Goal: Task Accomplishment & Management: Use online tool/utility

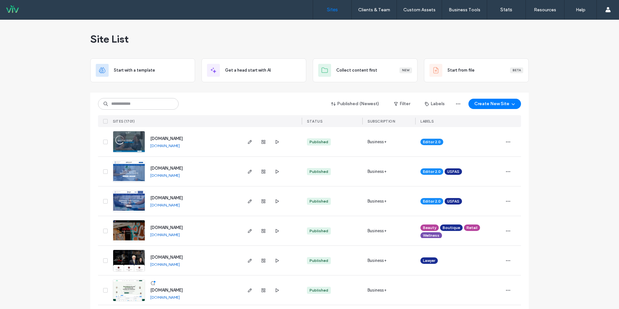
click at [144, 98] on div "Published (Newest) Filter Labels Create New Site" at bounding box center [309, 104] width 423 height 12
click at [142, 100] on input at bounding box center [138, 104] width 81 height 12
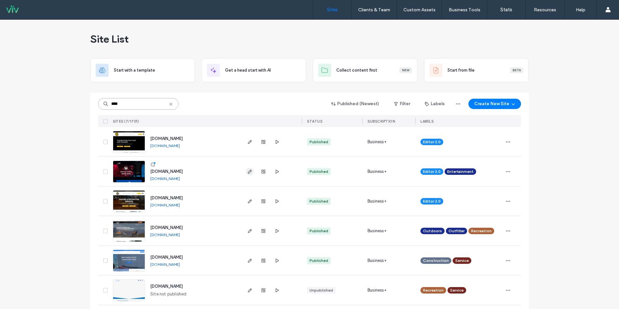
type input "****"
click at [247, 175] on span "button" at bounding box center [250, 172] width 8 height 8
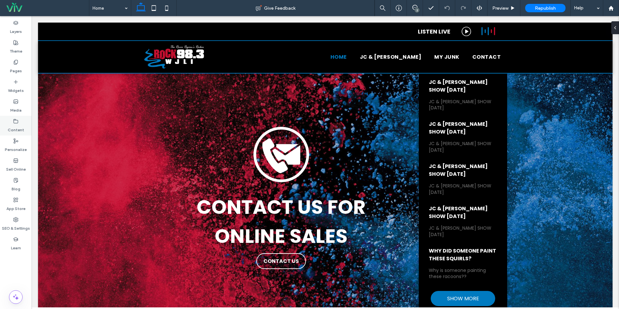
click at [17, 130] on label "Content" at bounding box center [16, 128] width 16 height 9
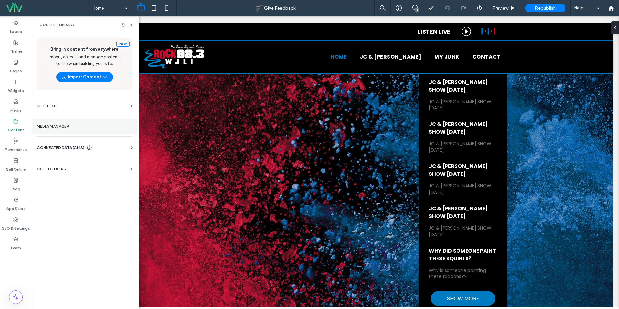
click at [79, 130] on section "Media Manager" at bounding box center [85, 126] width 106 height 15
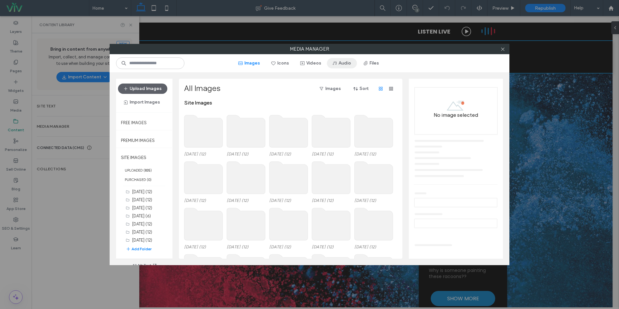
click at [345, 61] on button "Audio" at bounding box center [342, 63] width 30 height 10
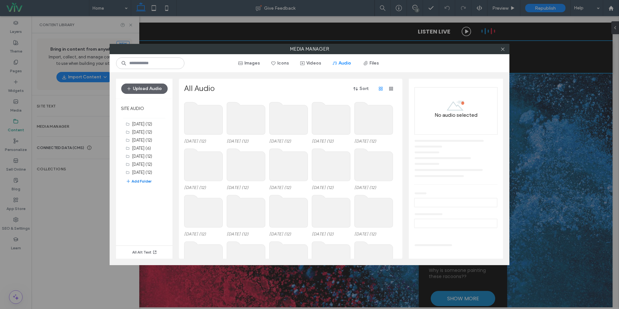
click at [144, 181] on button "Add Folder" at bounding box center [139, 181] width 26 height 6
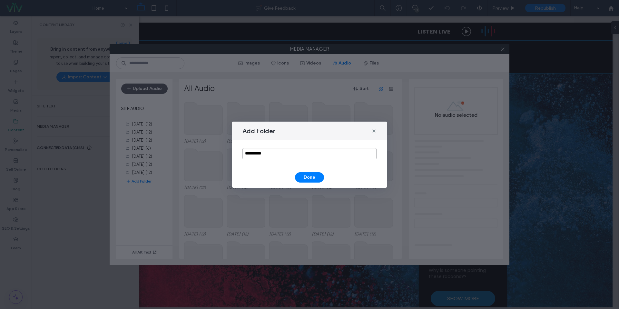
click at [293, 150] on input "**********" at bounding box center [309, 153] width 134 height 11
type input "*******"
click at [299, 175] on button "Done" at bounding box center [309, 177] width 29 height 10
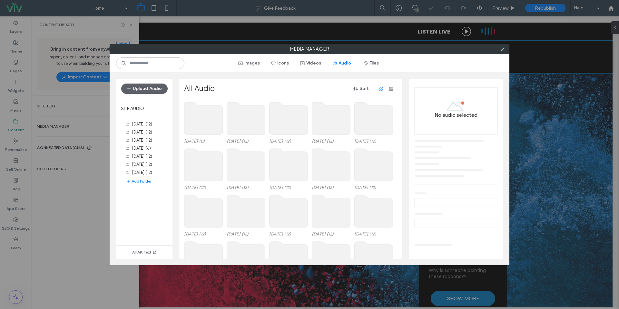
click at [217, 130] on use at bounding box center [203, 118] width 38 height 32
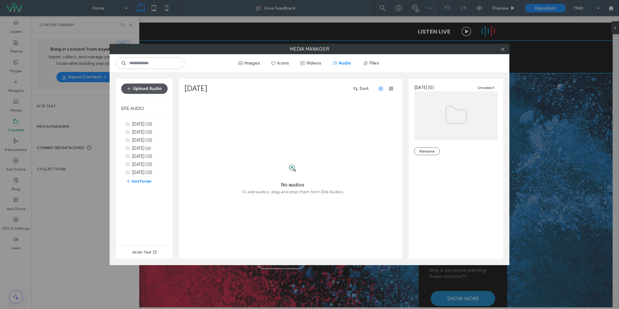
click at [133, 88] on button "Upload Audio" at bounding box center [144, 88] width 46 height 10
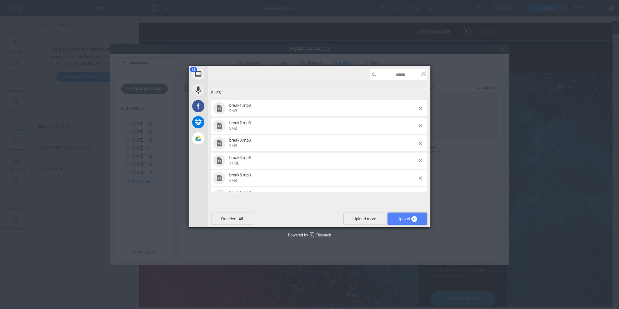
click at [407, 220] on span "Upload 12" at bounding box center [407, 218] width 20 height 5
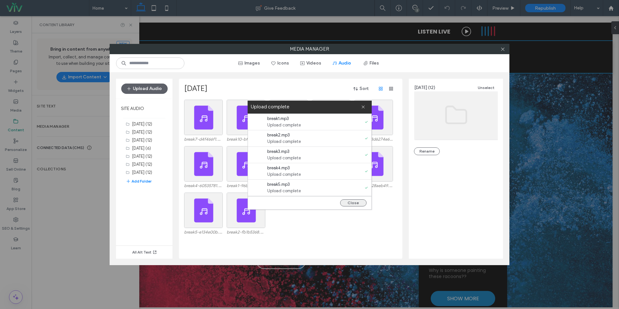
click at [346, 201] on button "Close" at bounding box center [353, 202] width 26 height 7
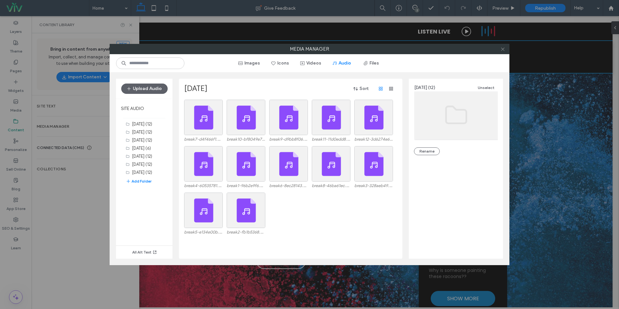
click at [502, 50] on icon at bounding box center [502, 49] width 5 height 5
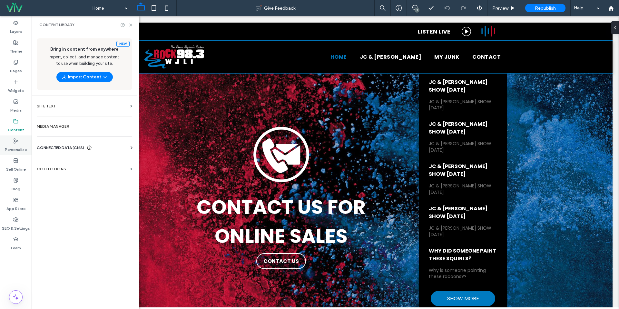
click at [8, 146] on label "Personalize" at bounding box center [16, 147] width 22 height 9
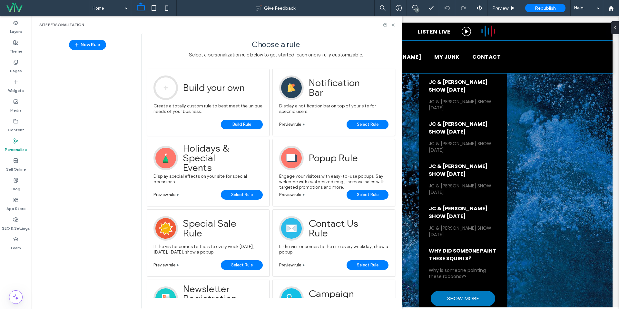
click at [16, 180] on icon at bounding box center [15, 180] width 5 height 5
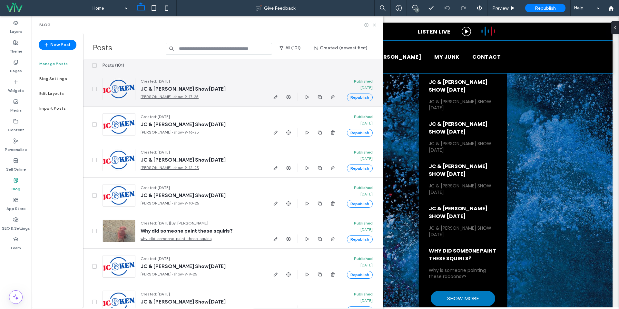
click at [315, 97] on div at bounding box center [304, 96] width 65 height 9
click at [318, 96] on icon "button" at bounding box center [319, 96] width 5 height 5
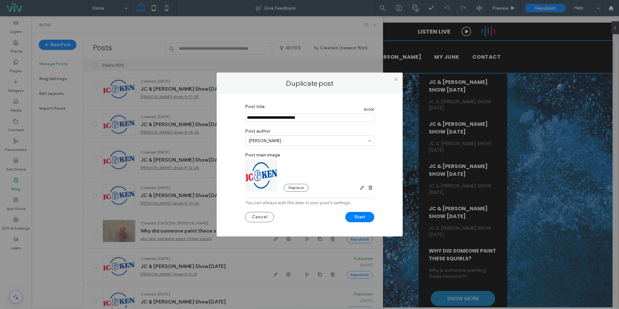
drag, startPoint x: 264, startPoint y: 118, endPoint x: 167, endPoint y: 104, distance: 98.1
click at [167, 104] on div "Duplicate post Post title 30 / 200 Post author Jason Crockett Post main image R…" at bounding box center [309, 154] width 619 height 309
click at [285, 117] on input "Post title" at bounding box center [309, 117] width 129 height 8
type input "**********"
click at [319, 126] on label "Post author" at bounding box center [309, 130] width 129 height 10
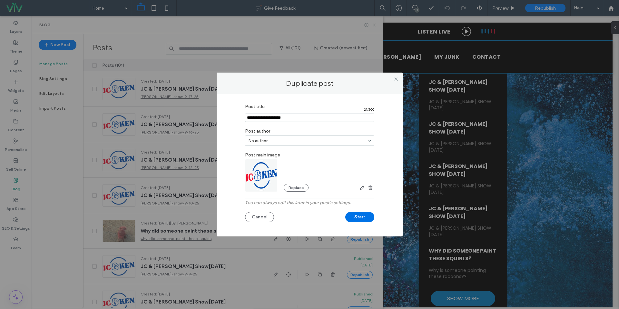
click at [366, 217] on button "Start" at bounding box center [359, 217] width 29 height 10
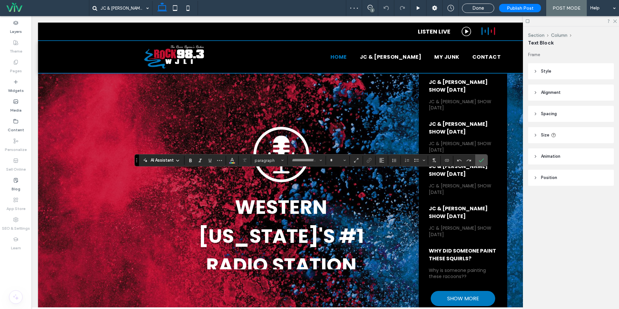
type input "*******"
type input "**"
click at [479, 159] on icon "Confirm" at bounding box center [480, 160] width 5 height 5
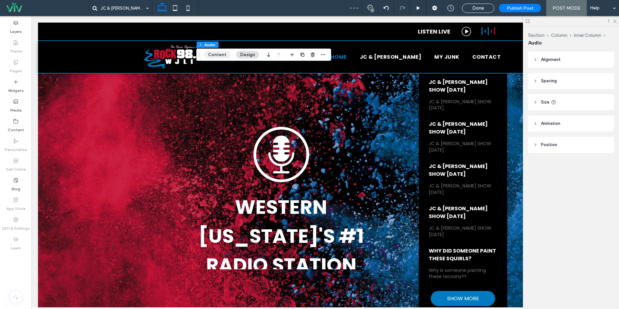
click at [219, 54] on button "Content" at bounding box center [217, 55] width 27 height 8
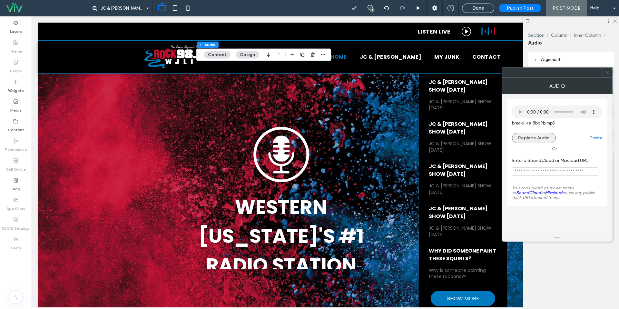
click at [529, 136] on button "Replace Audio" at bounding box center [534, 138] width 44 height 10
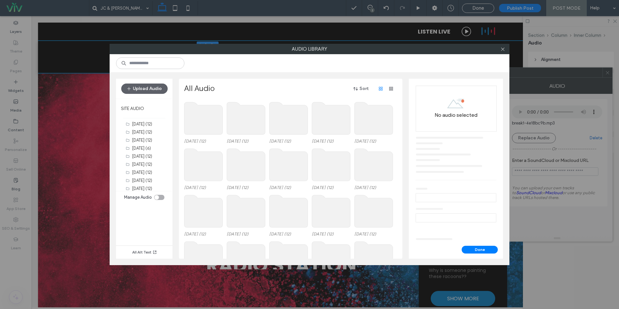
click at [212, 117] on use at bounding box center [203, 118] width 38 height 32
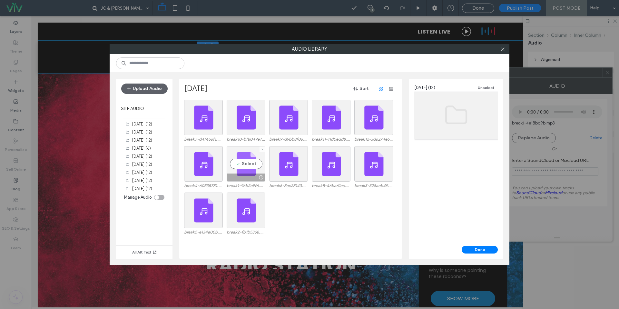
drag, startPoint x: 238, startPoint y: 165, endPoint x: 248, endPoint y: 169, distance: 10.3
click at [239, 165] on div "Select" at bounding box center [246, 163] width 39 height 35
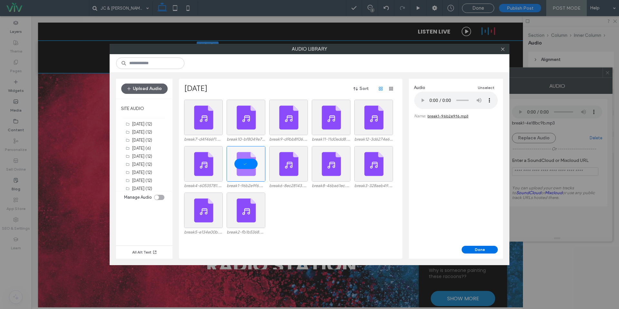
click at [493, 246] on button "Done" at bounding box center [479, 250] width 36 height 8
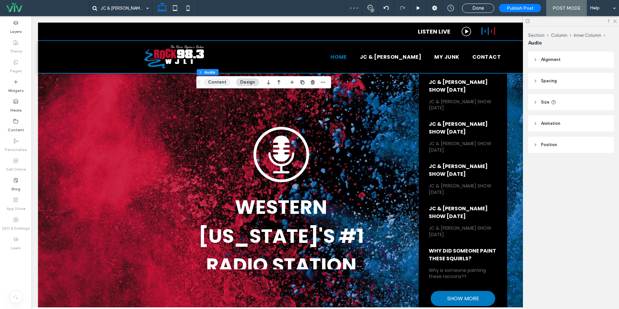
click at [215, 79] on button "Content" at bounding box center [217, 82] width 27 height 8
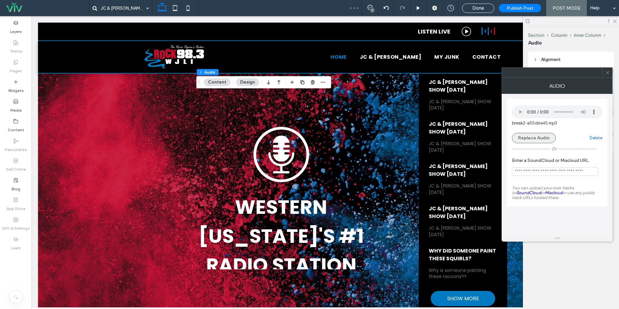
click at [526, 140] on button "Replace Audio" at bounding box center [534, 138] width 44 height 10
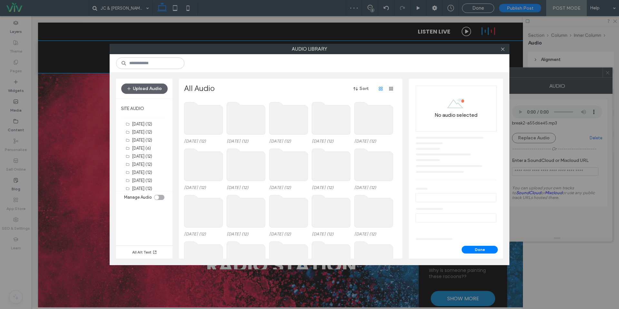
click at [200, 116] on use at bounding box center [203, 118] width 38 height 32
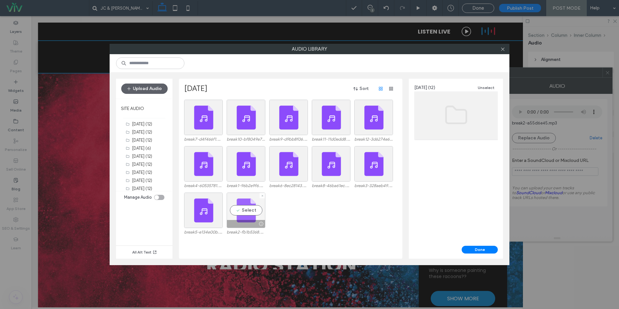
click at [244, 206] on div "Select" at bounding box center [246, 209] width 39 height 35
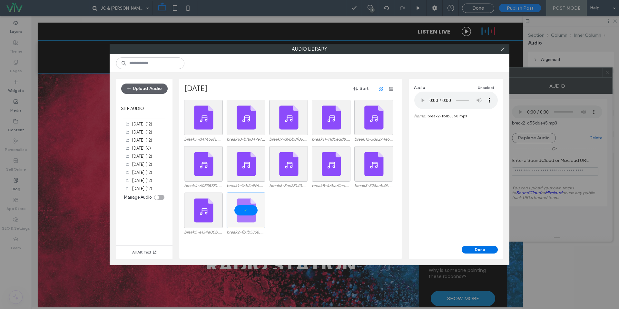
click at [472, 249] on button "Done" at bounding box center [479, 250] width 36 height 8
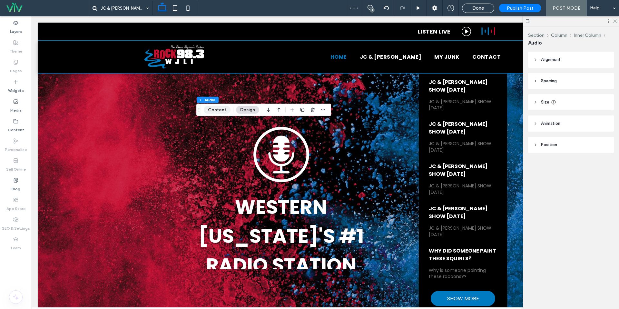
click at [222, 110] on button "Content" at bounding box center [217, 110] width 27 height 8
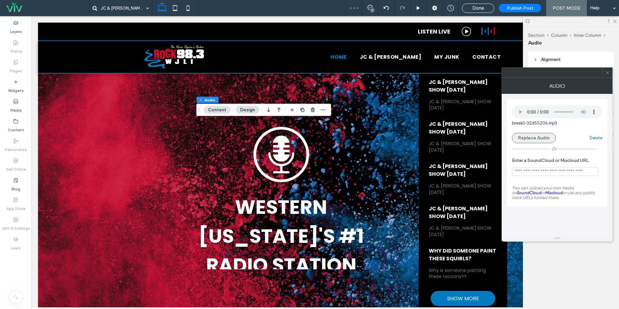
click at [546, 136] on button "Replace Audio" at bounding box center [534, 138] width 44 height 10
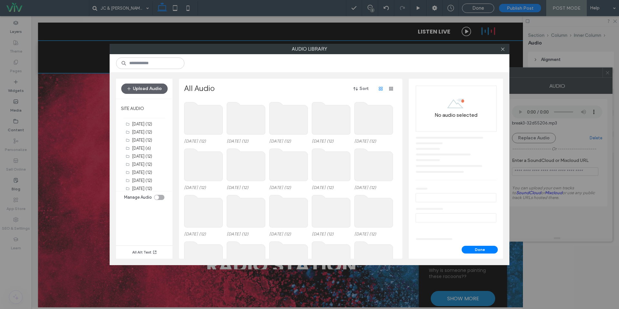
click at [214, 123] on use at bounding box center [203, 118] width 38 height 32
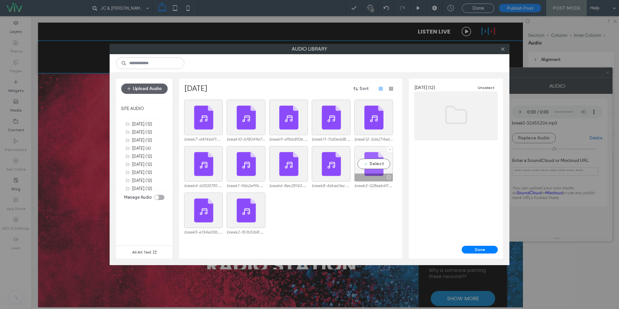
drag, startPoint x: 369, startPoint y: 169, endPoint x: 382, endPoint y: 181, distance: 18.0
click at [369, 169] on div "Select" at bounding box center [373, 163] width 39 height 35
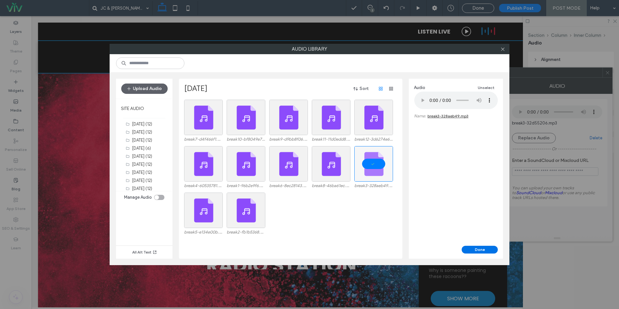
click at [474, 249] on button "Done" at bounding box center [479, 250] width 36 height 8
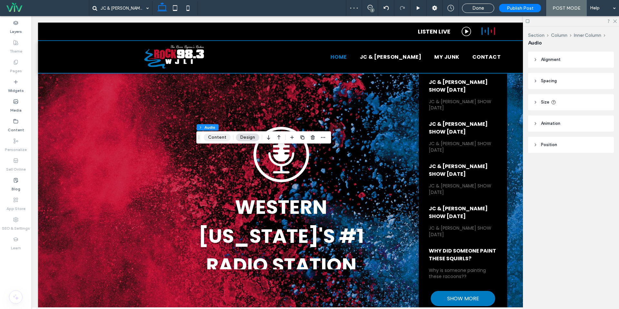
click at [210, 138] on button "Content" at bounding box center [217, 137] width 27 height 8
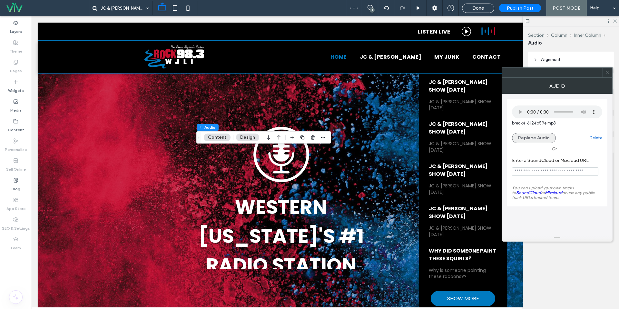
click at [532, 137] on button "Replace Audio" at bounding box center [534, 138] width 44 height 10
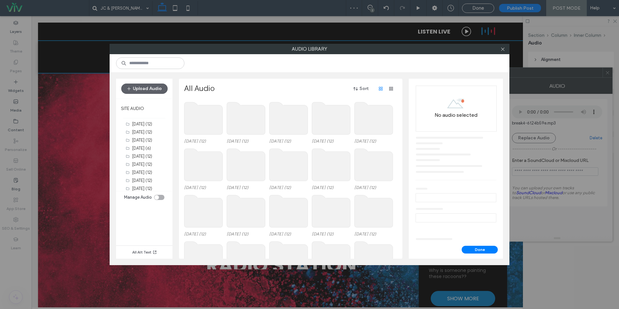
click at [193, 110] on use at bounding box center [203, 118] width 38 height 32
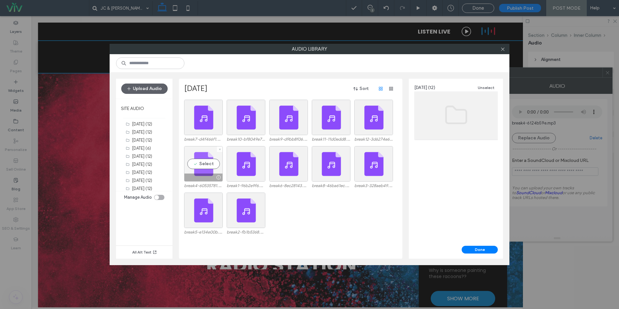
drag, startPoint x: 202, startPoint y: 171, endPoint x: 211, endPoint y: 172, distance: 9.4
click at [202, 171] on div "Select" at bounding box center [203, 163] width 39 height 35
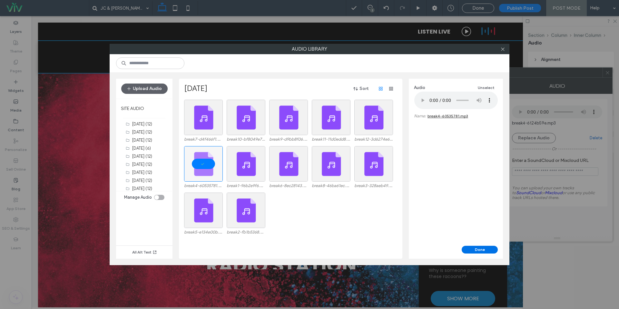
click at [491, 248] on button "Done" at bounding box center [479, 250] width 36 height 8
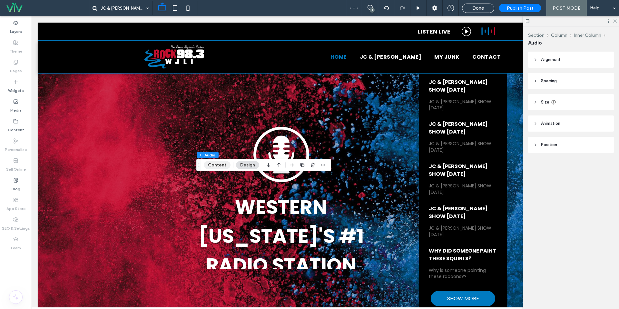
click at [225, 164] on button "Content" at bounding box center [217, 165] width 27 height 8
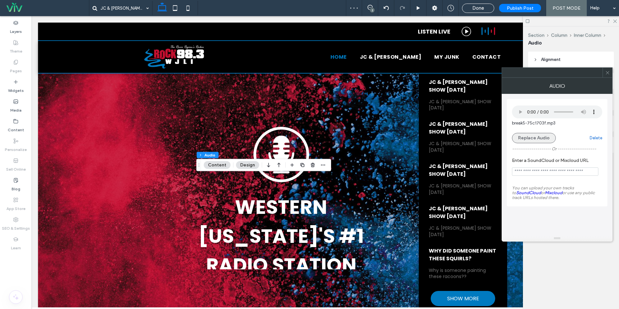
click at [531, 140] on button "Replace Audio" at bounding box center [534, 138] width 44 height 10
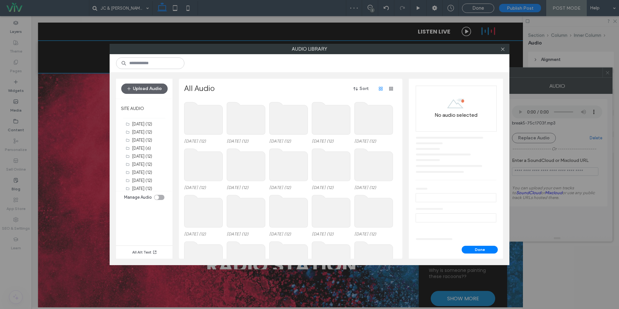
click at [211, 124] on use at bounding box center [203, 118] width 38 height 32
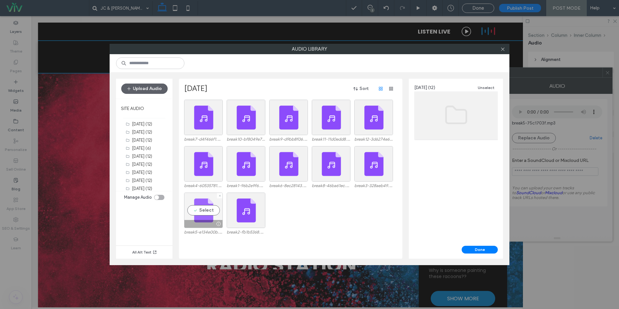
drag, startPoint x: 199, startPoint y: 212, endPoint x: 218, endPoint y: 216, distance: 19.1
click at [199, 212] on div "Select" at bounding box center [203, 209] width 39 height 35
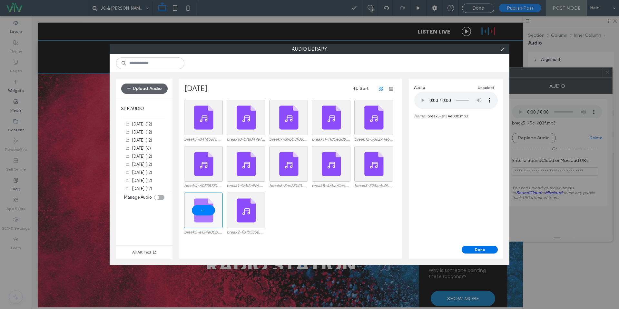
click at [478, 250] on button "Done" at bounding box center [479, 250] width 36 height 8
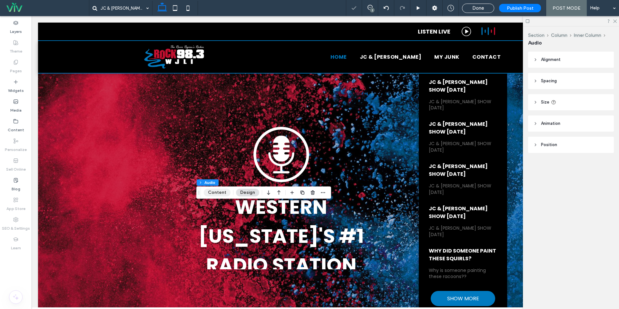
click at [221, 191] on button "Content" at bounding box center [217, 192] width 27 height 8
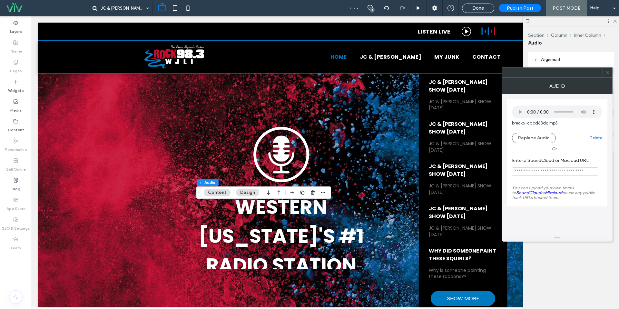
click at [532, 130] on div "break6-cdcd63dc.mp3 Replace Audio Delete" at bounding box center [557, 122] width 90 height 41
click at [531, 134] on button "Replace Audio" at bounding box center [534, 138] width 44 height 10
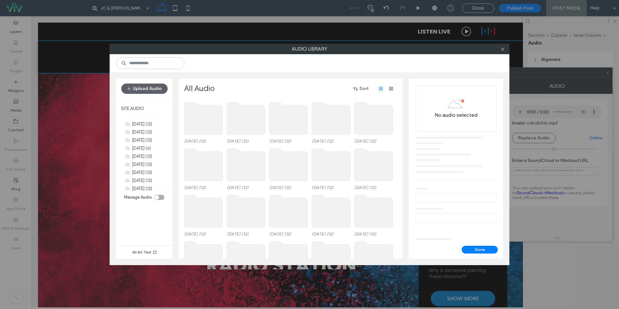
click at [204, 126] on use at bounding box center [203, 118] width 38 height 32
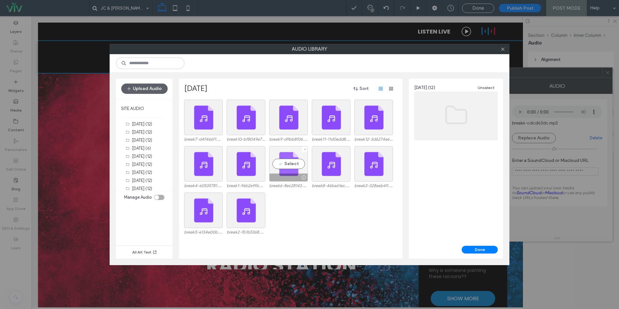
click at [272, 164] on div "Select" at bounding box center [288, 163] width 39 height 35
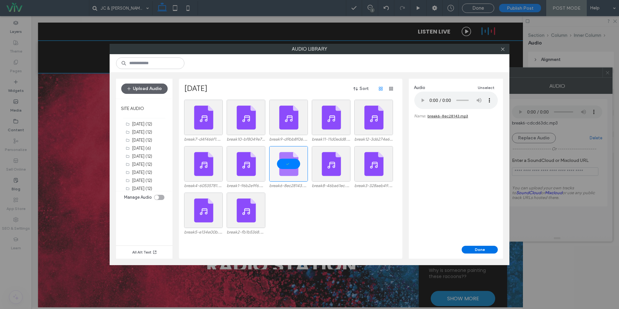
click at [481, 246] on button "Done" at bounding box center [479, 250] width 36 height 8
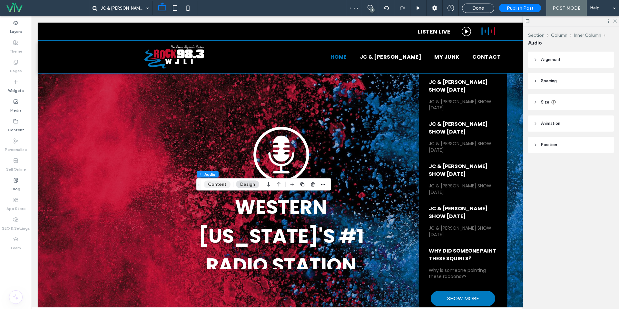
click at [220, 183] on button "Content" at bounding box center [217, 184] width 27 height 8
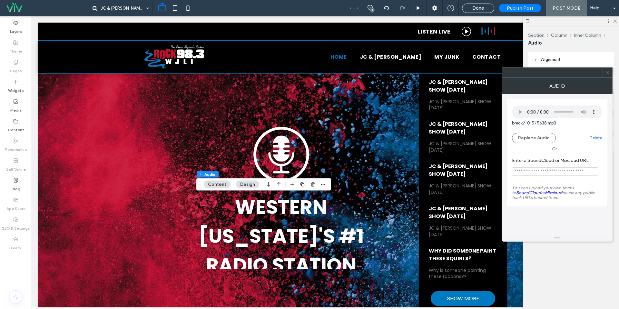
click at [531, 131] on div "break7-01575638.mp3 Replace Audio Delete" at bounding box center [557, 122] width 90 height 41
click at [529, 133] on button "Replace Audio" at bounding box center [534, 138] width 44 height 10
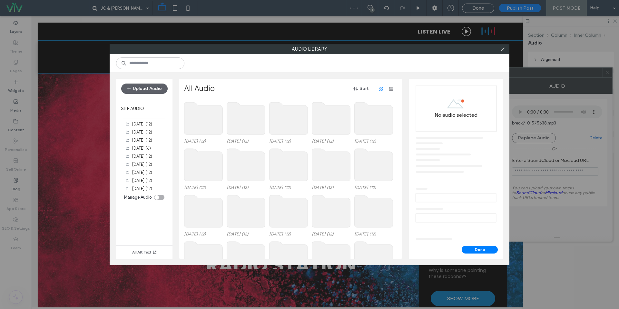
click at [220, 117] on use at bounding box center [203, 118] width 38 height 32
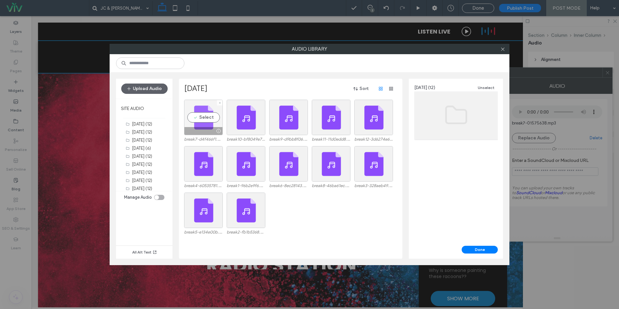
click at [211, 120] on div "Select" at bounding box center [203, 117] width 39 height 35
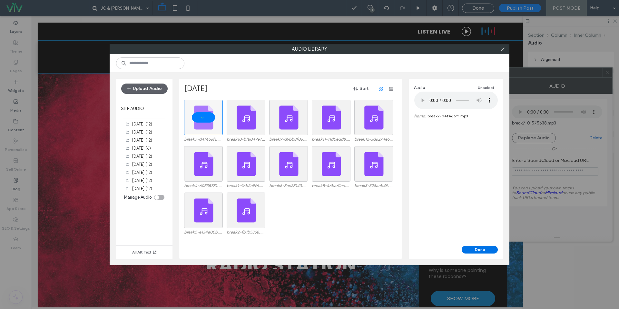
drag, startPoint x: 486, startPoint y: 251, endPoint x: 473, endPoint y: 250, distance: 12.6
click at [485, 251] on button "Done" at bounding box center [479, 250] width 36 height 8
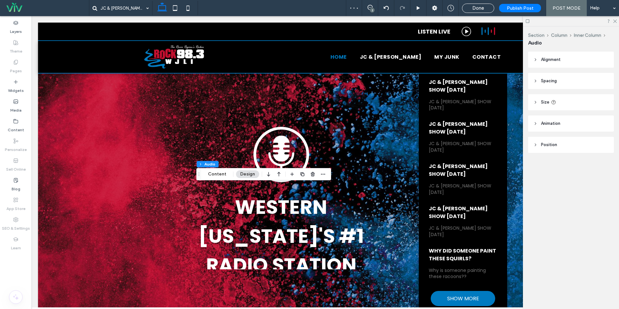
click at [217, 169] on div "Section Column Inner Column Audio Content Design" at bounding box center [263, 174] width 135 height 12
click at [217, 171] on button "Content" at bounding box center [217, 174] width 27 height 8
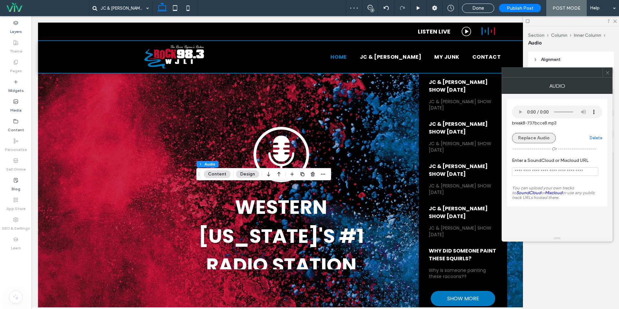
click at [535, 137] on button "Replace Audio" at bounding box center [534, 138] width 44 height 10
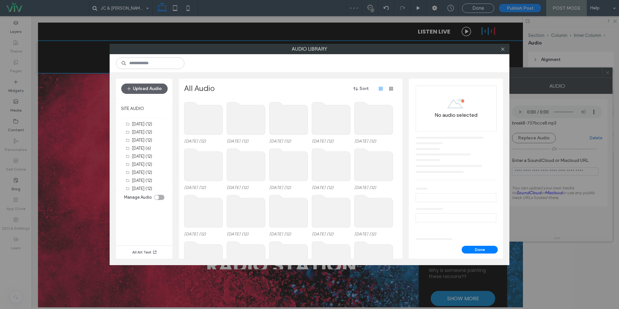
click at [212, 117] on use at bounding box center [203, 118] width 38 height 32
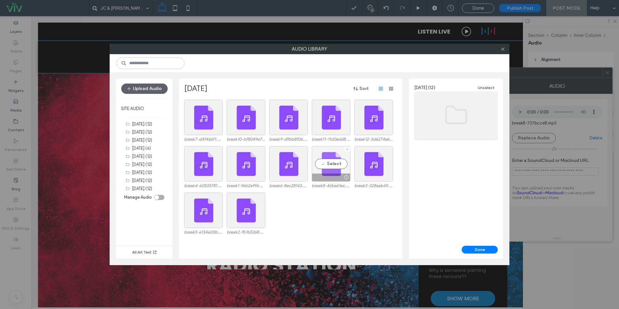
click at [333, 169] on div "Select" at bounding box center [331, 163] width 39 height 35
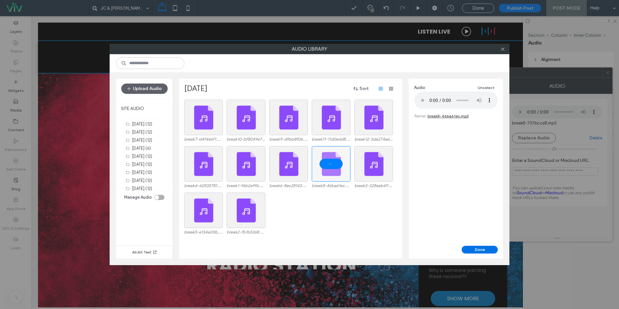
click at [473, 249] on button "Done" at bounding box center [479, 250] width 36 height 8
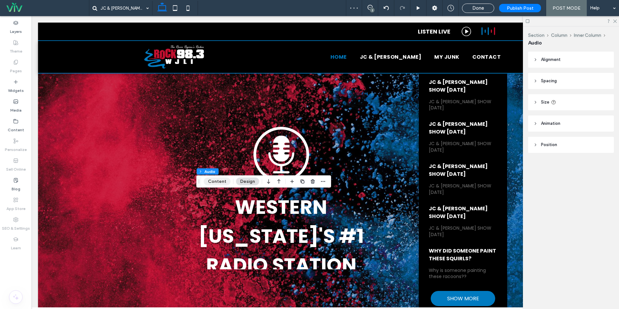
click at [215, 181] on button "Content" at bounding box center [217, 182] width 27 height 8
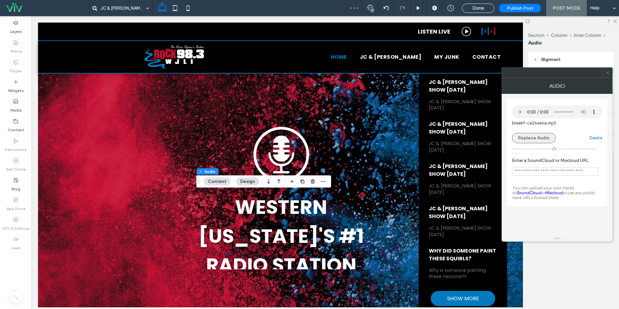
click at [539, 136] on button "Replace Audio" at bounding box center [534, 138] width 44 height 10
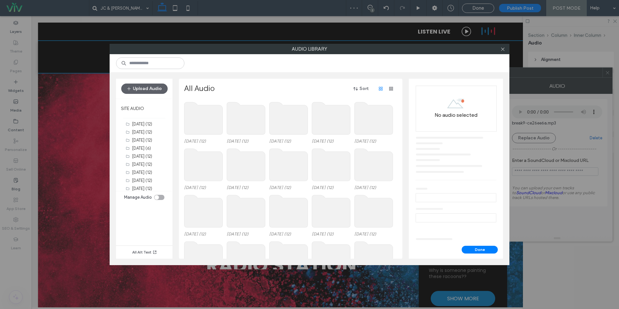
click at [212, 126] on use at bounding box center [203, 118] width 38 height 32
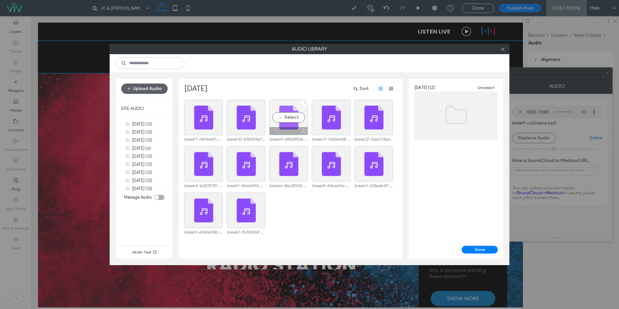
click at [281, 120] on div "Select" at bounding box center [288, 117] width 39 height 35
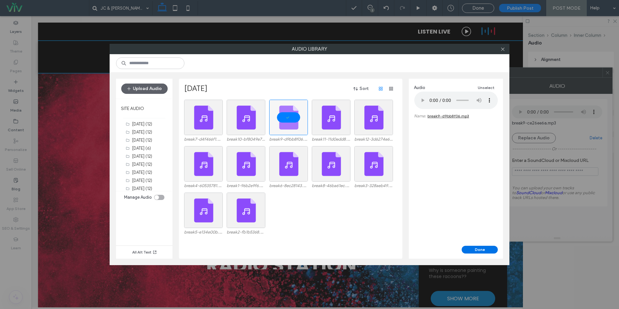
drag, startPoint x: 484, startPoint y: 250, endPoint x: 476, endPoint y: 250, distance: 8.1
click at [484, 250] on button "Done" at bounding box center [479, 250] width 36 height 8
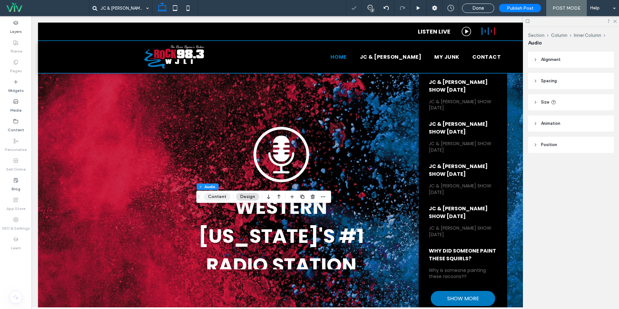
click at [226, 197] on button "Content" at bounding box center [217, 197] width 27 height 8
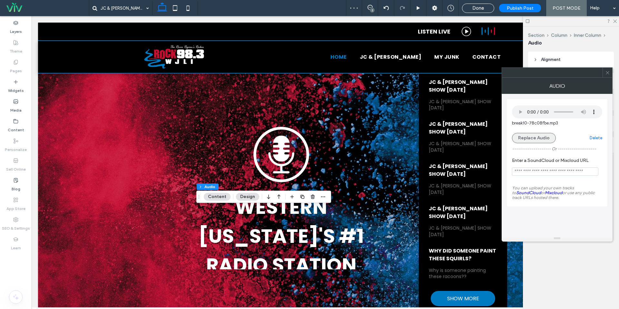
click at [544, 136] on button "Replace Audio" at bounding box center [534, 138] width 44 height 10
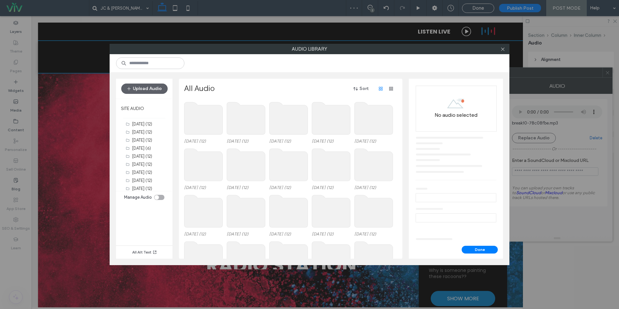
click at [195, 122] on use at bounding box center [203, 118] width 38 height 32
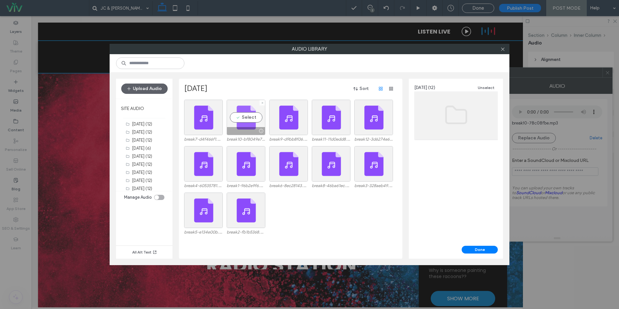
click at [239, 118] on div "Select" at bounding box center [246, 117] width 39 height 35
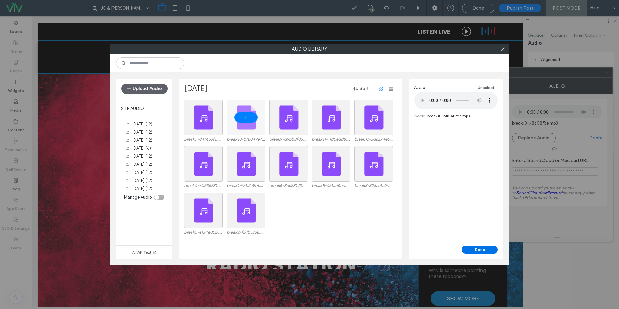
drag, startPoint x: 488, startPoint y: 248, endPoint x: 463, endPoint y: 248, distance: 25.1
click at [487, 248] on button "Done" at bounding box center [479, 250] width 36 height 8
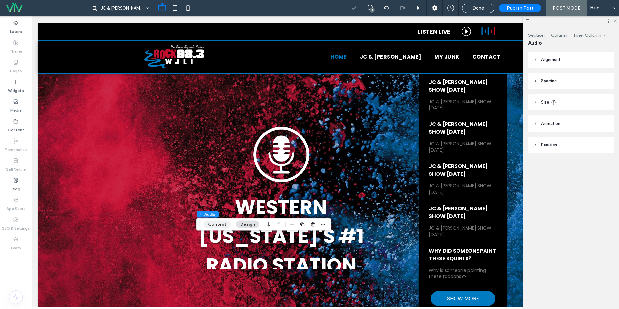
click at [222, 225] on button "Content" at bounding box center [217, 224] width 27 height 8
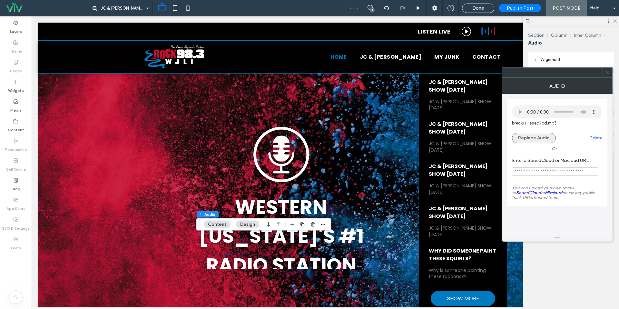
click at [532, 136] on button "Replace Audio" at bounding box center [534, 138] width 44 height 10
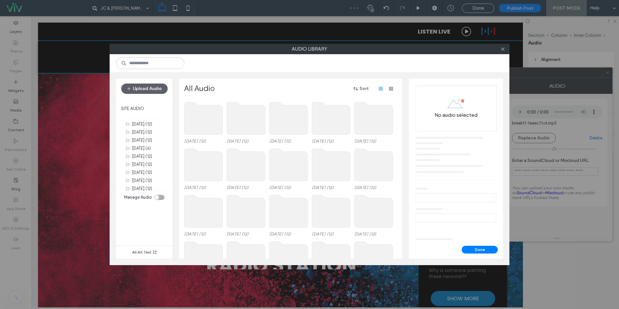
click at [207, 122] on use at bounding box center [203, 118] width 38 height 32
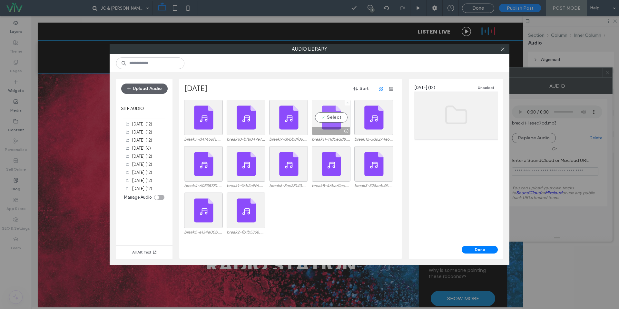
drag, startPoint x: 329, startPoint y: 111, endPoint x: 349, endPoint y: 126, distance: 24.6
click at [329, 111] on div "Select" at bounding box center [331, 117] width 39 height 35
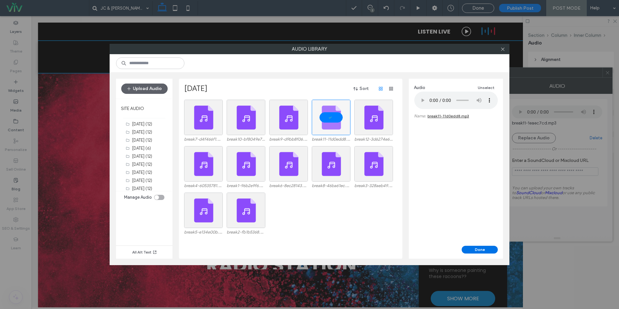
drag, startPoint x: 491, startPoint y: 249, endPoint x: 482, endPoint y: 250, distance: 9.4
click at [491, 249] on button "Done" at bounding box center [479, 250] width 36 height 8
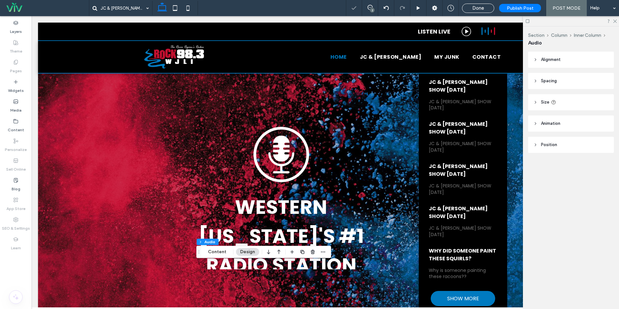
click at [215, 256] on div "Section Column Inner Column Audio Content Design" at bounding box center [263, 252] width 135 height 12
click at [216, 252] on button "Content" at bounding box center [217, 252] width 27 height 8
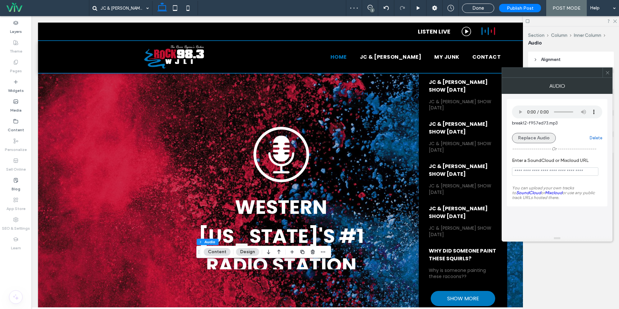
click at [547, 138] on button "Replace Audio" at bounding box center [534, 138] width 44 height 10
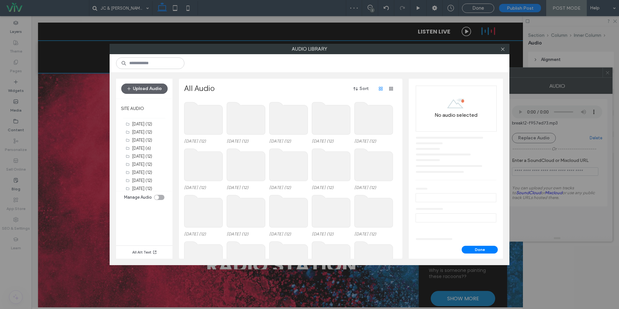
click at [199, 118] on use at bounding box center [203, 118] width 38 height 32
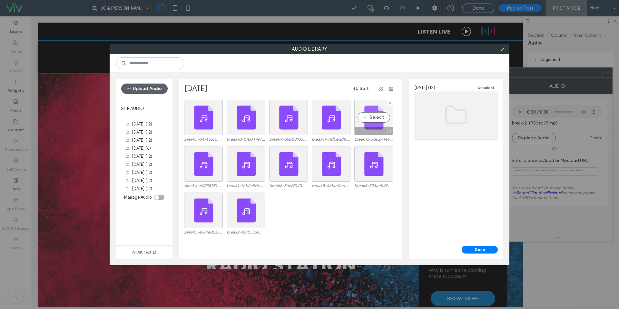
click at [382, 119] on div "Select" at bounding box center [373, 117] width 39 height 35
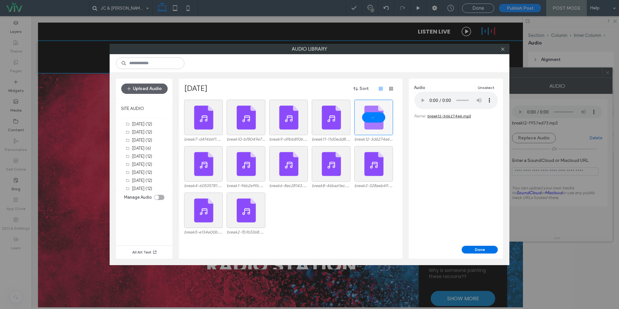
click at [482, 246] on button "Done" at bounding box center [479, 250] width 36 height 8
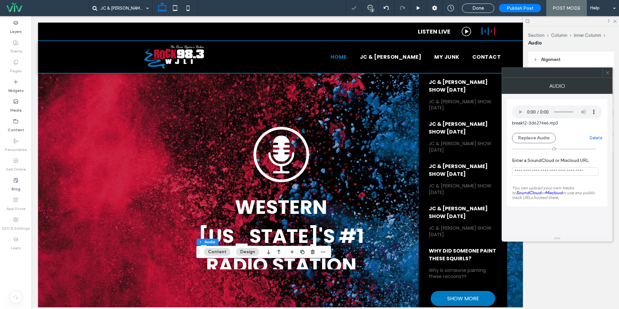
click at [476, 6] on span "Done" at bounding box center [478, 8] width 12 height 6
